Goal: Information Seeking & Learning: Learn about a topic

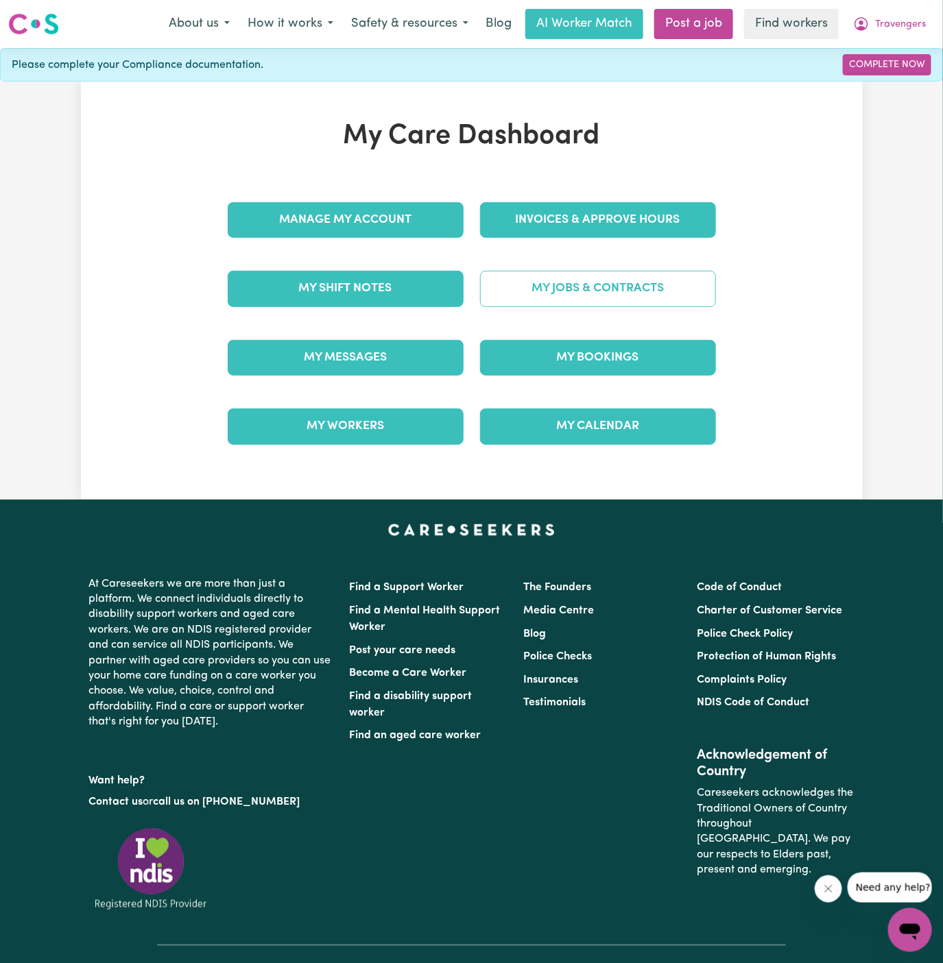
click at [640, 298] on link "My Jobs & Contracts" at bounding box center [598, 289] width 236 height 36
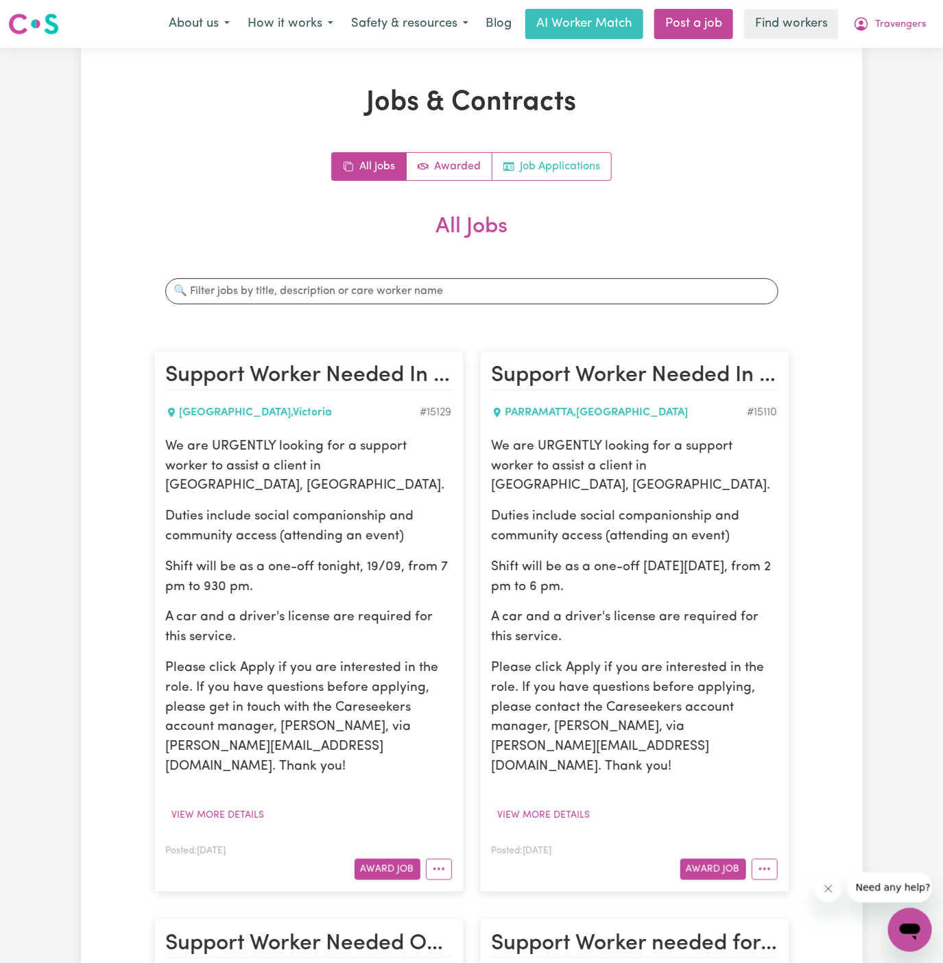
click at [590, 163] on link "Job Applications" at bounding box center [551, 166] width 119 height 27
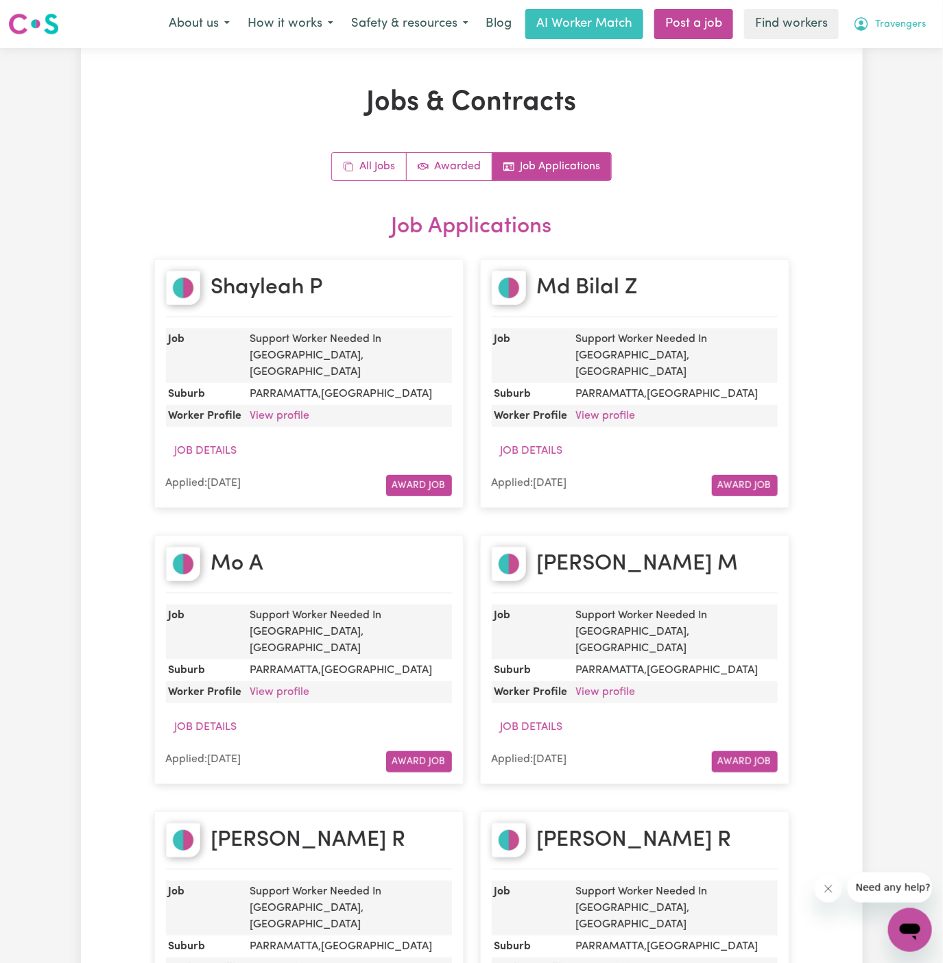
click at [911, 29] on span "Travengers" at bounding box center [900, 24] width 51 height 15
click at [890, 73] on link "Logout" at bounding box center [879, 79] width 108 height 26
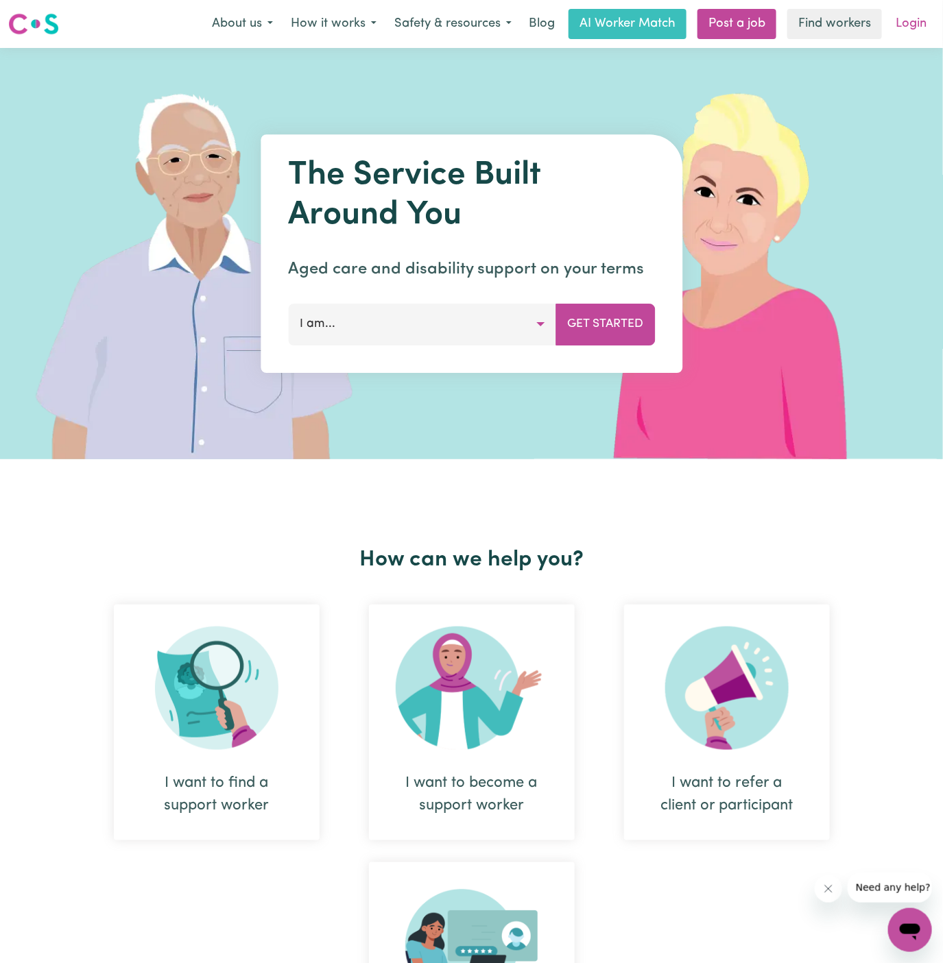
click at [906, 25] on link "Login" at bounding box center [910, 24] width 47 height 30
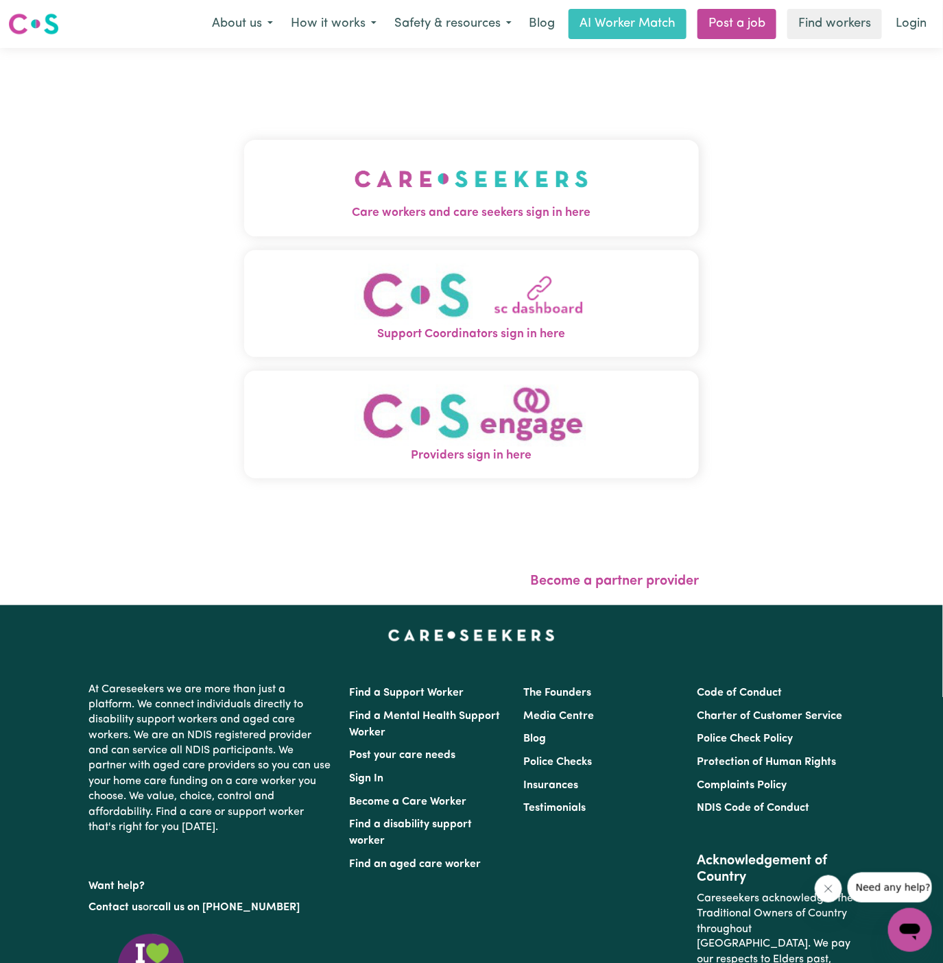
click at [522, 174] on img "Care workers and care seekers sign in here" at bounding box center [471, 179] width 234 height 51
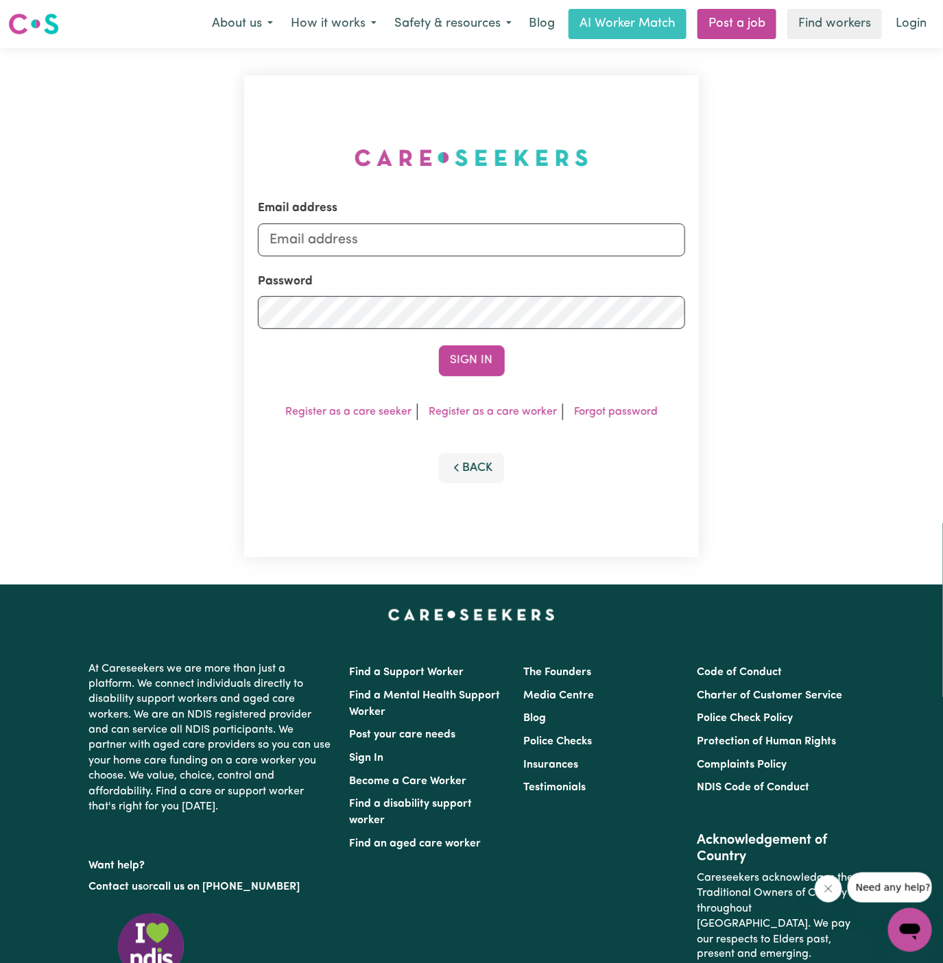
type input "dyan@careseekers.com.au"
click at [569, 233] on input "dyan@careseekers.com.au" at bounding box center [472, 239] width 428 height 33
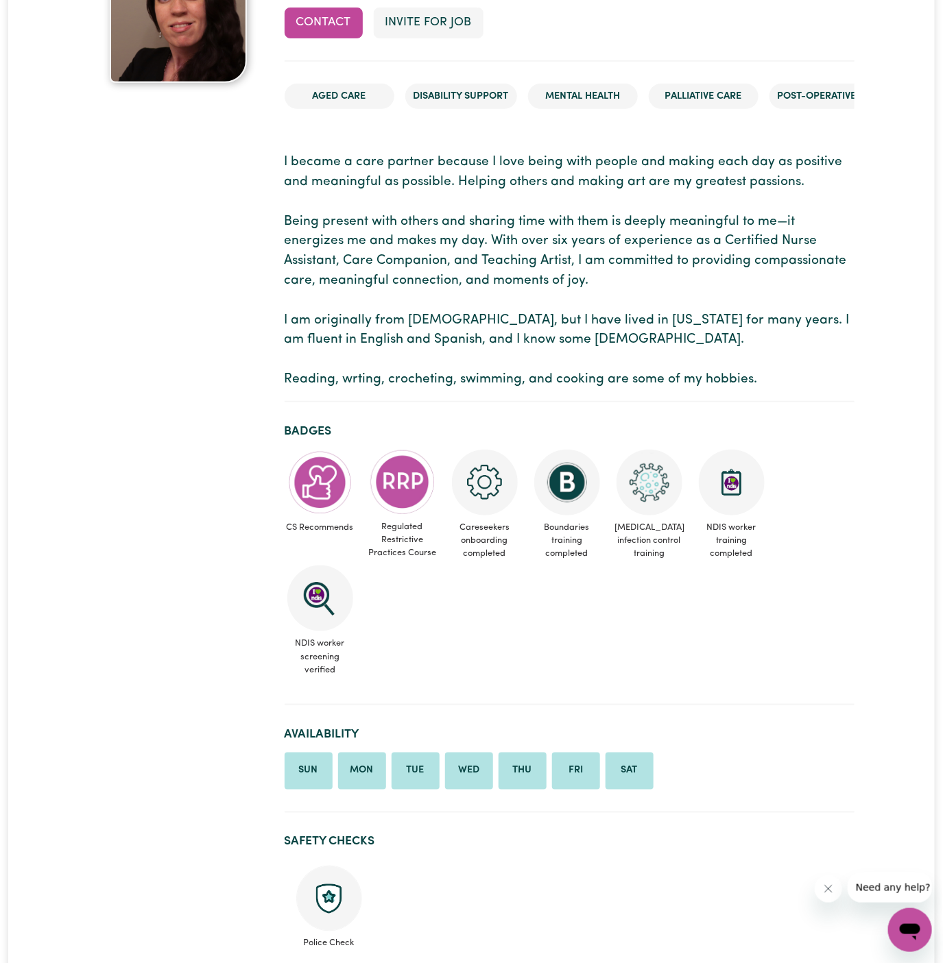
scroll to position [179, 0]
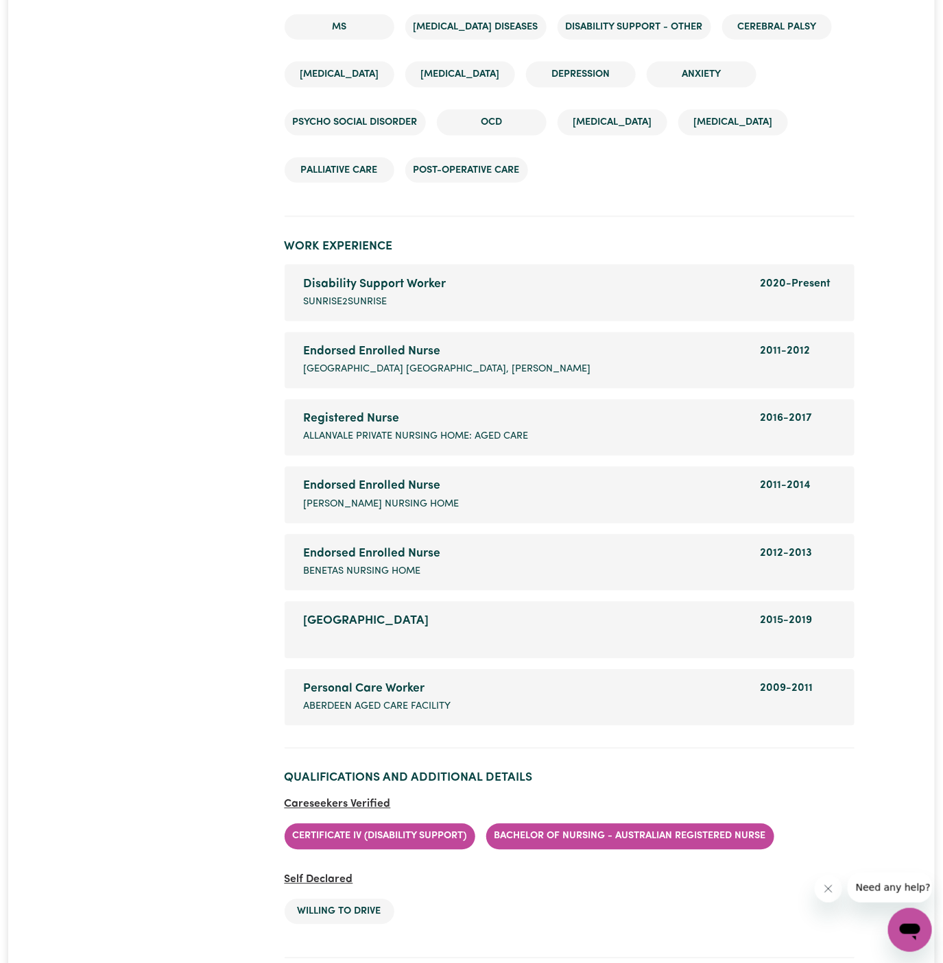
scroll to position [2543, 0]
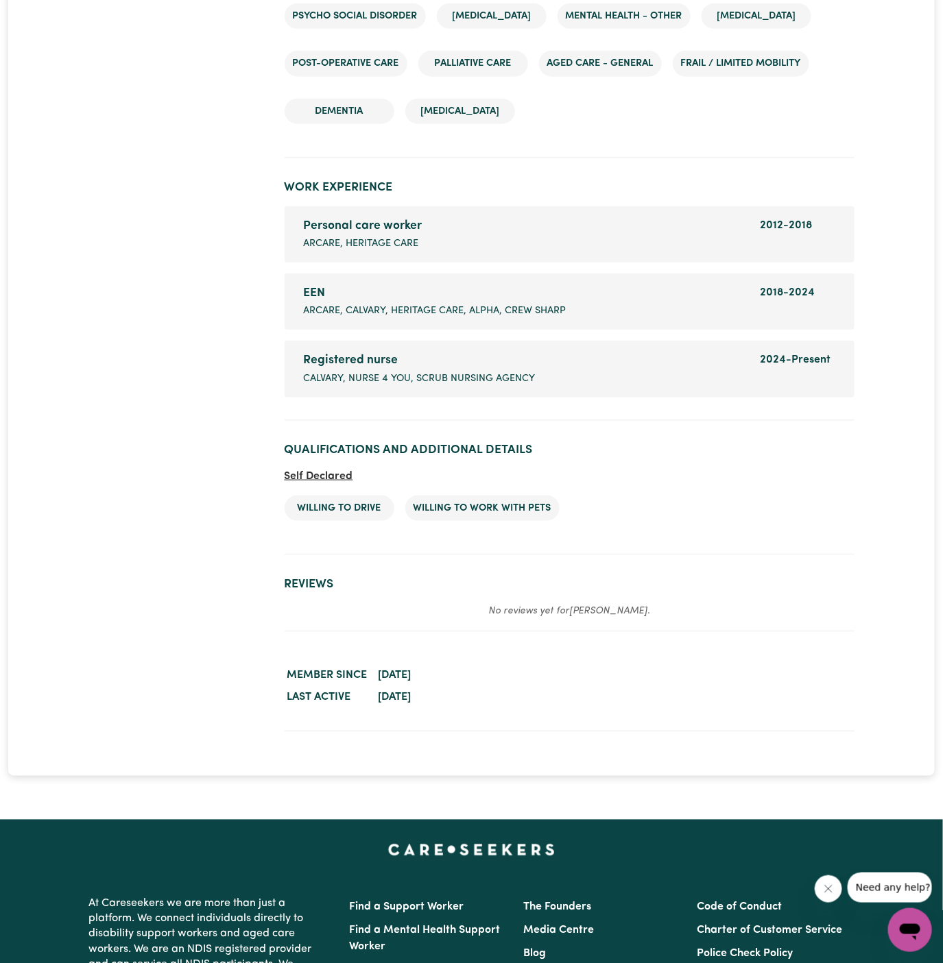
scroll to position [2217, 0]
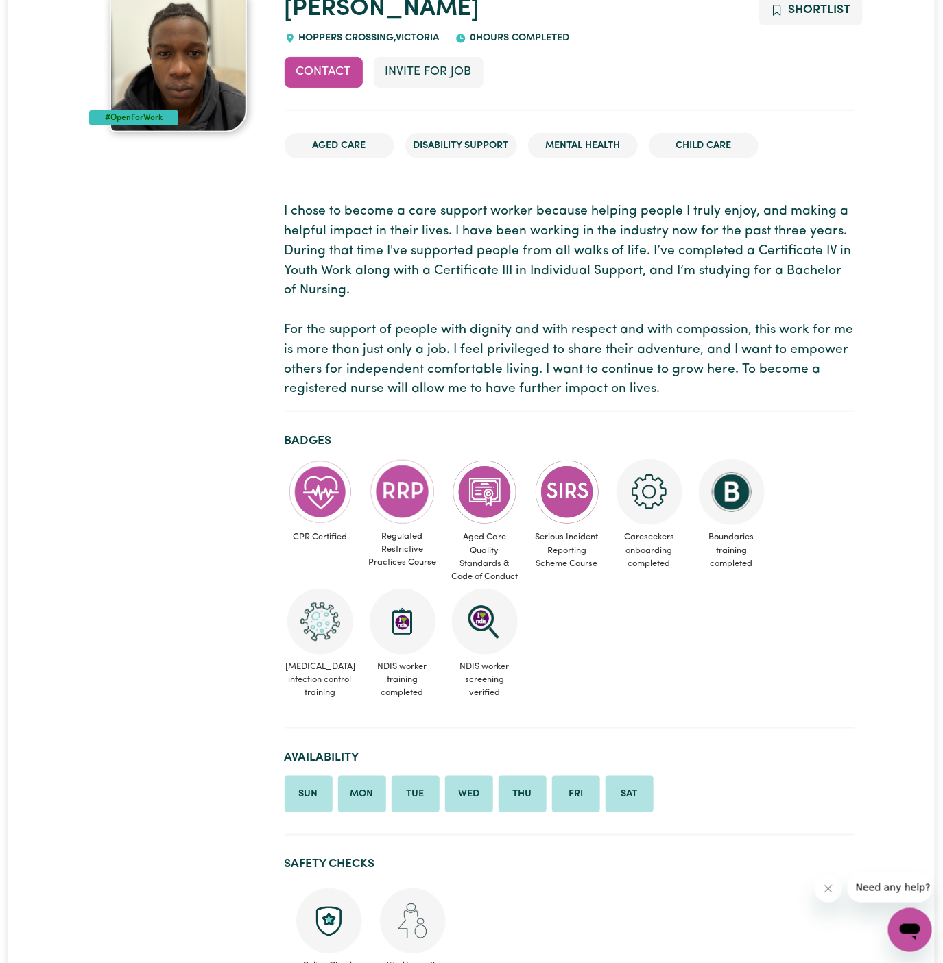
scroll to position [136, 0]
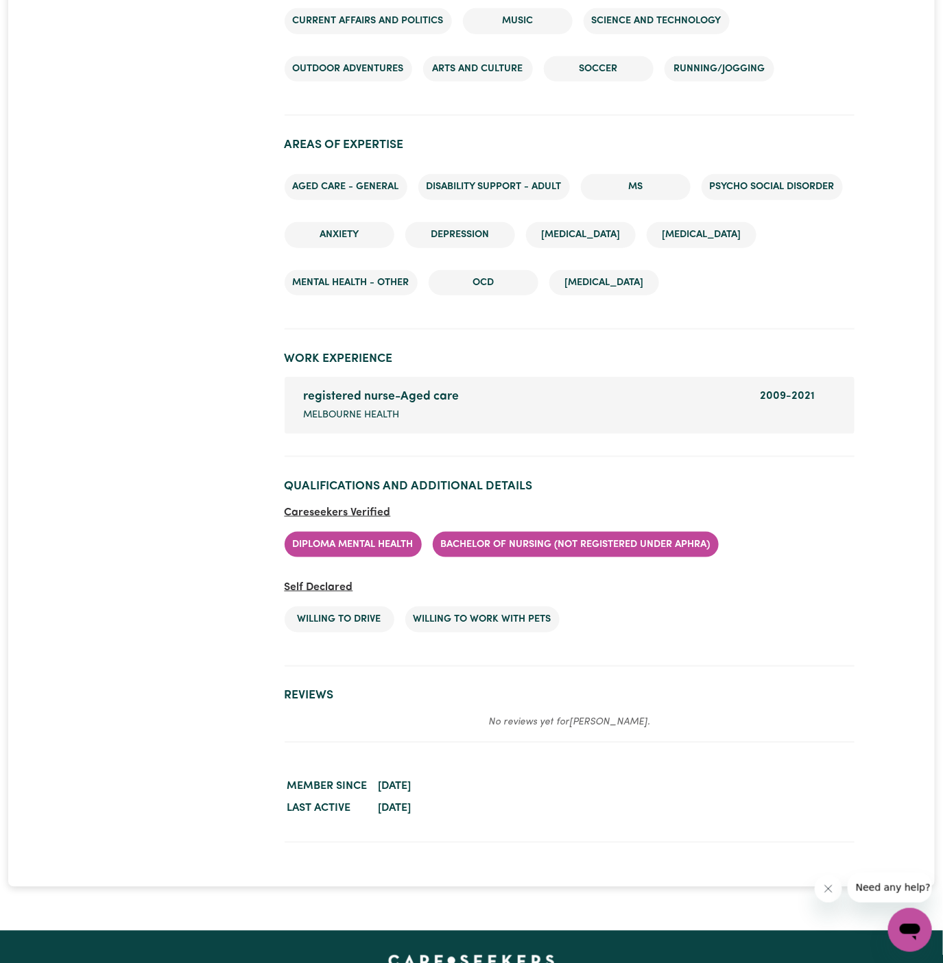
scroll to position [2174, 0]
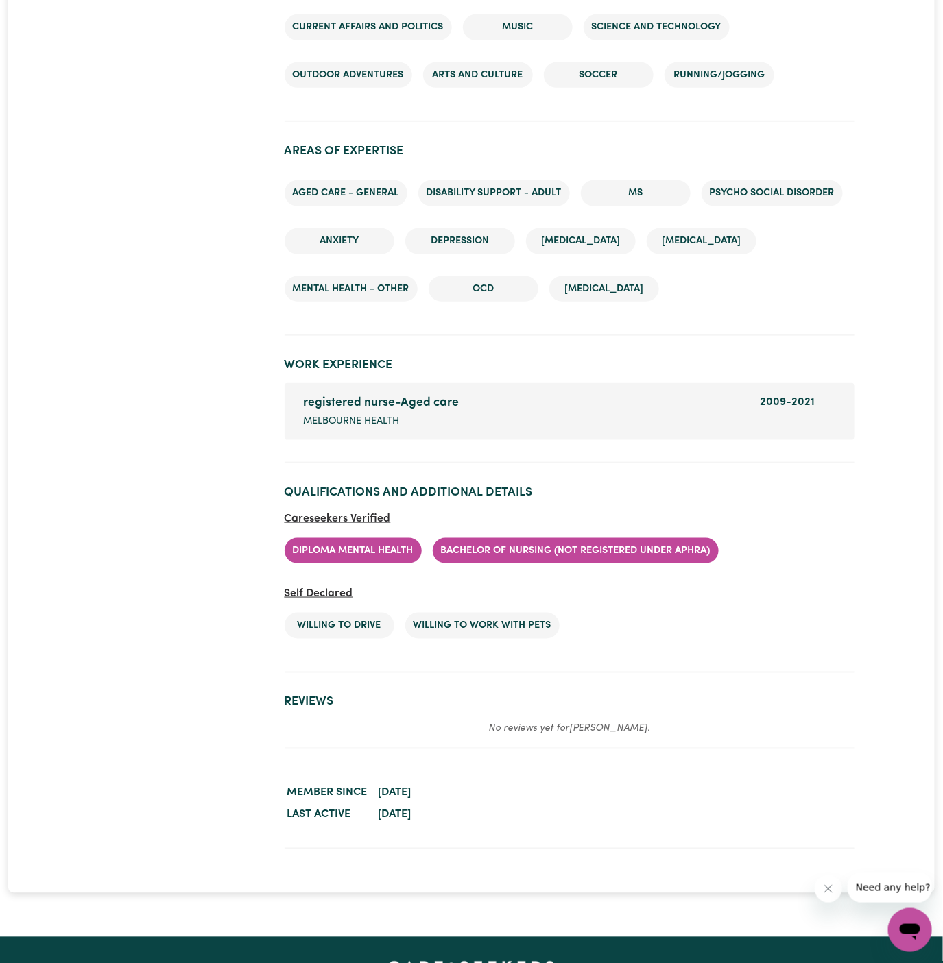
click at [554, 377] on section "Work Experience registered nurse-Aged care Company name [GEOGRAPHIC_DATA] healt…" at bounding box center [569, 405] width 570 height 117
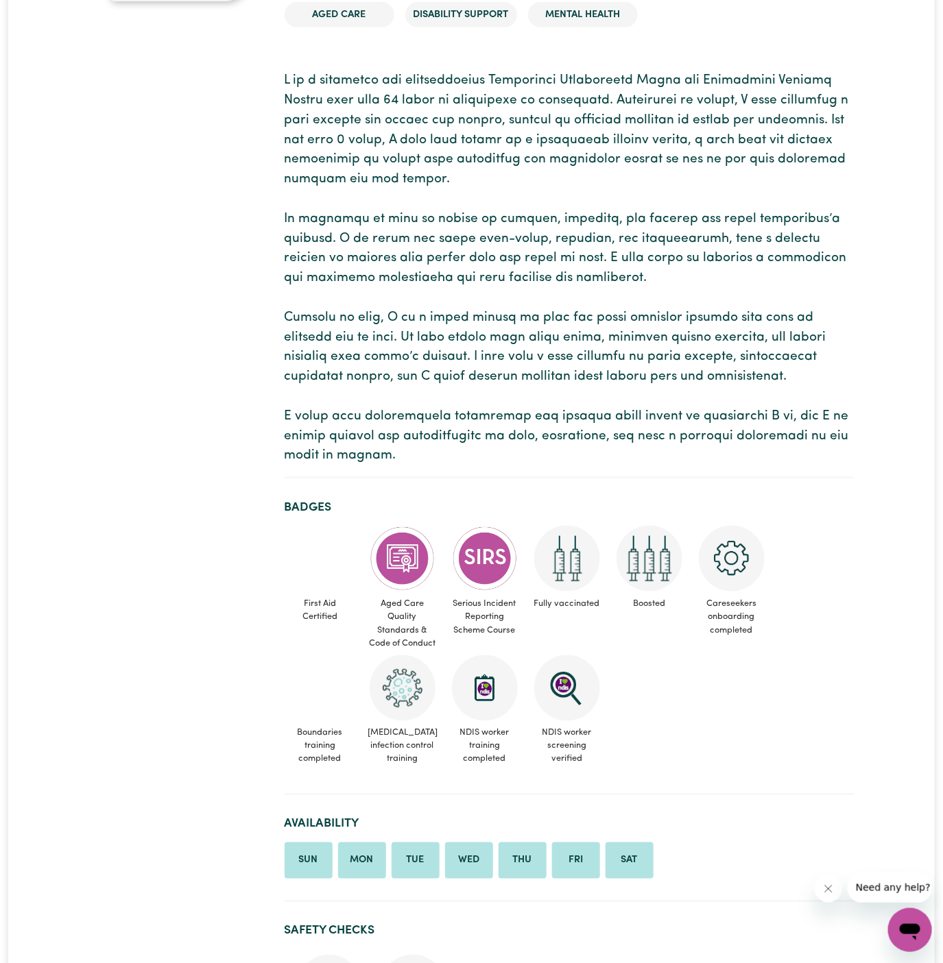
scroll to position [0, 0]
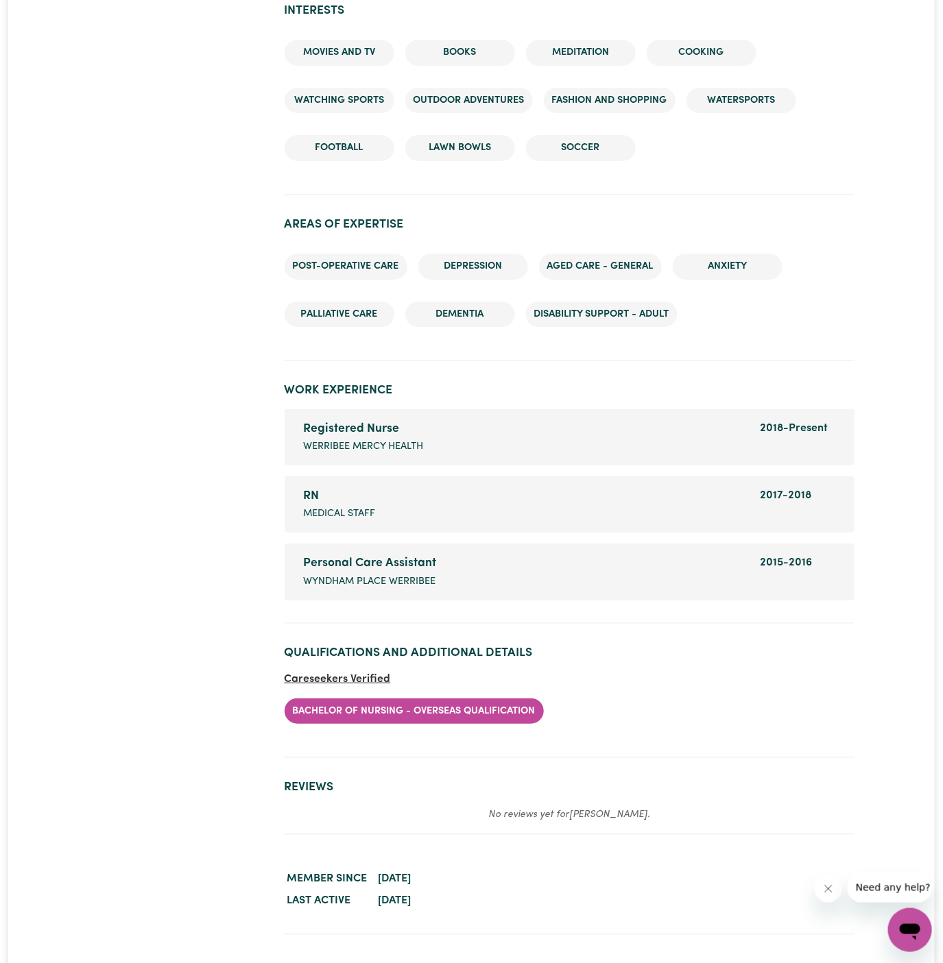
scroll to position [1970, 0]
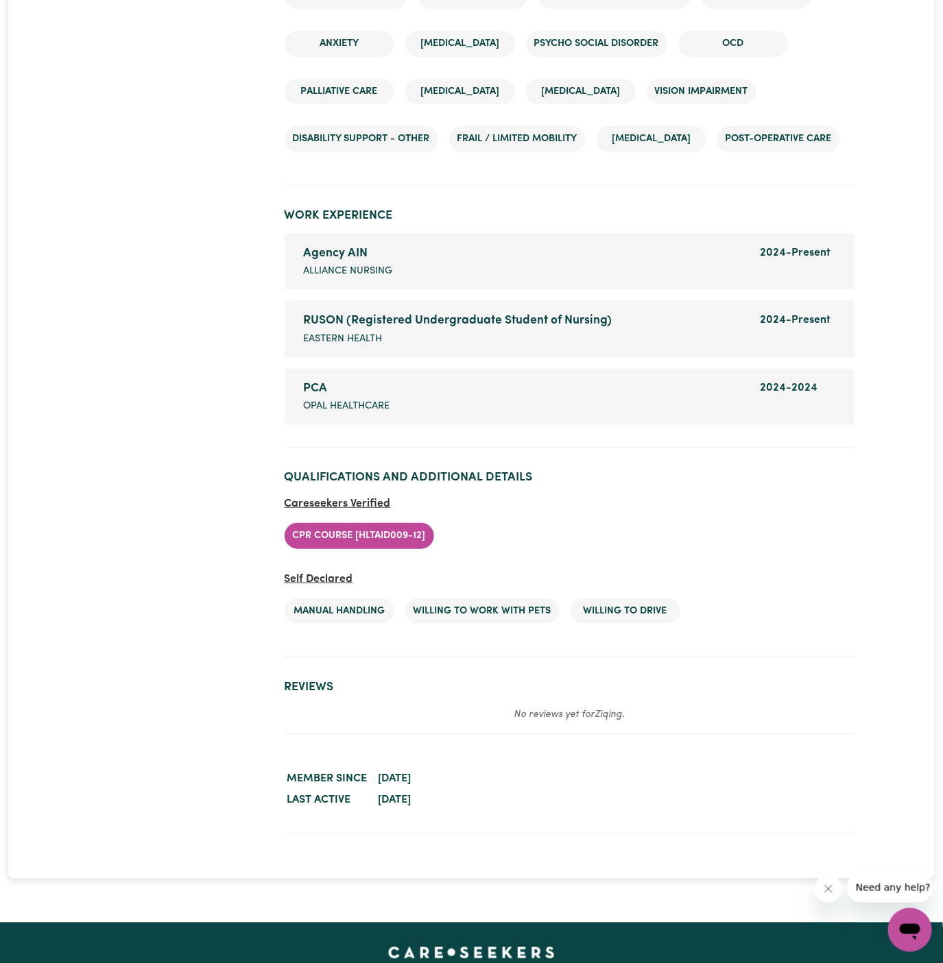
scroll to position [2086, 0]
